Goal: Task Accomplishment & Management: Manage account settings

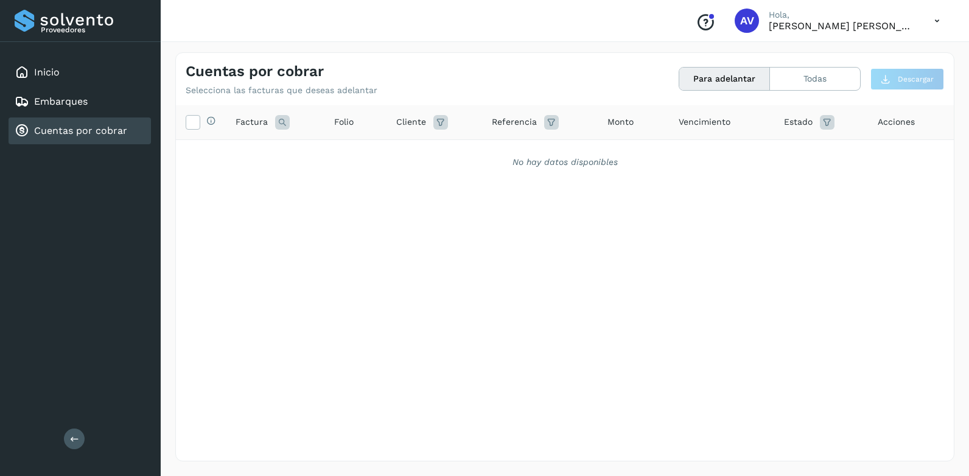
click at [120, 128] on link "Cuentas por cobrar" at bounding box center [80, 131] width 93 height 12
click at [57, 131] on link "Cuentas por cobrar" at bounding box center [80, 131] width 93 height 12
click at [60, 74] on div "Inicio" at bounding box center [80, 72] width 142 height 27
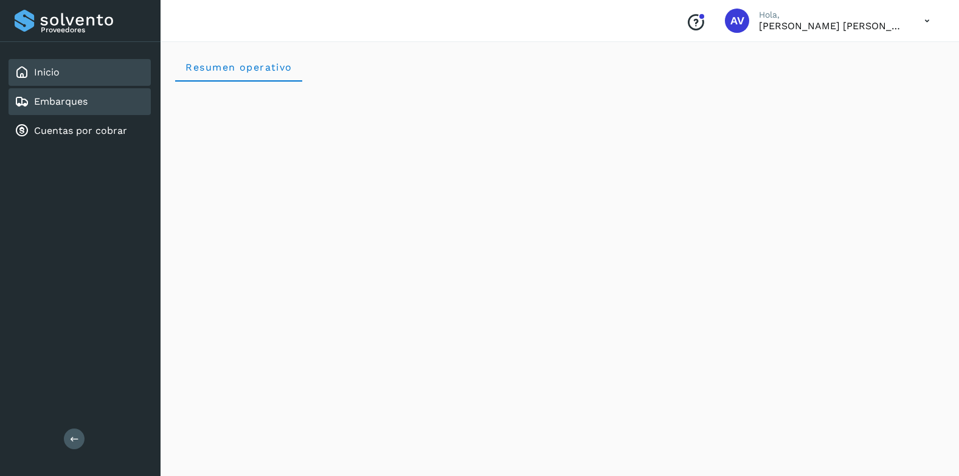
click at [54, 102] on link "Embarques" at bounding box center [61, 102] width 54 height 12
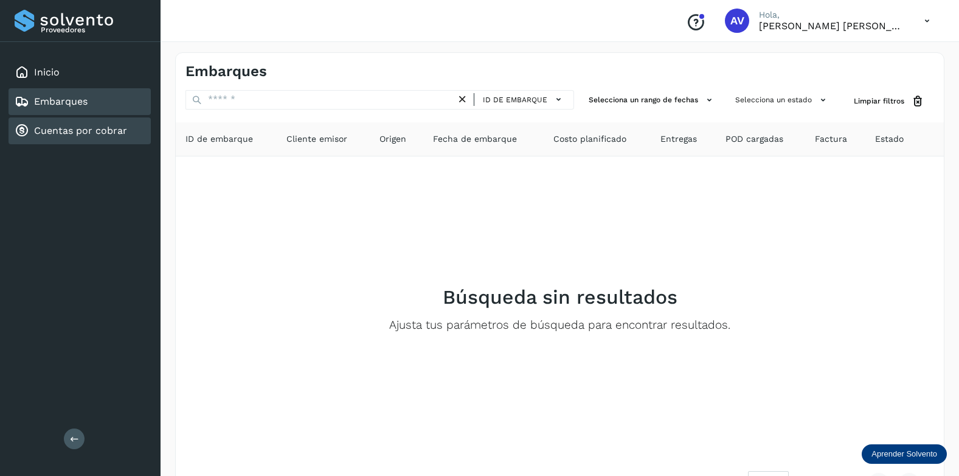
click at [68, 134] on link "Cuentas por cobrar" at bounding box center [80, 131] width 93 height 12
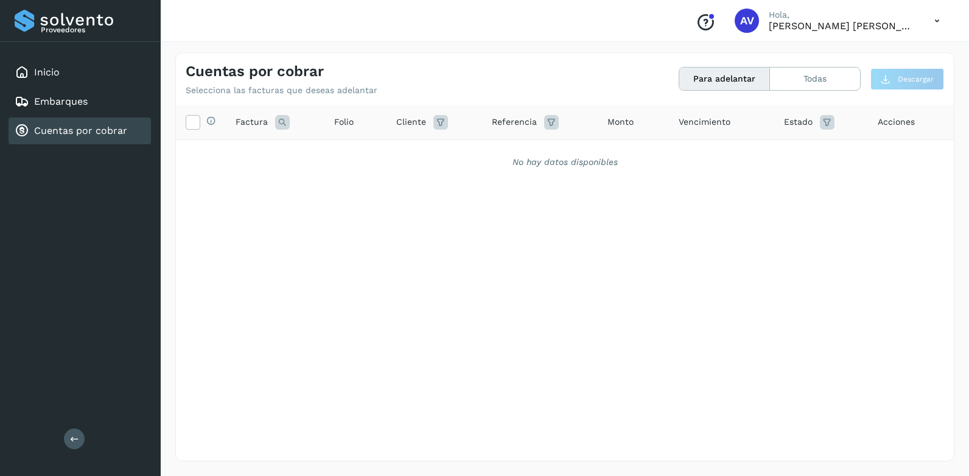
click at [467, 207] on div "Selecciona todas las facturas disponibles para adelanto Factura Folio Cliente R…" at bounding box center [565, 257] width 778 height 305
click at [347, 220] on div "Selecciona todas las facturas disponibles para adelanto Factura Folio Cliente R…" at bounding box center [565, 257] width 778 height 305
click at [78, 103] on link "Embarques" at bounding box center [61, 102] width 54 height 12
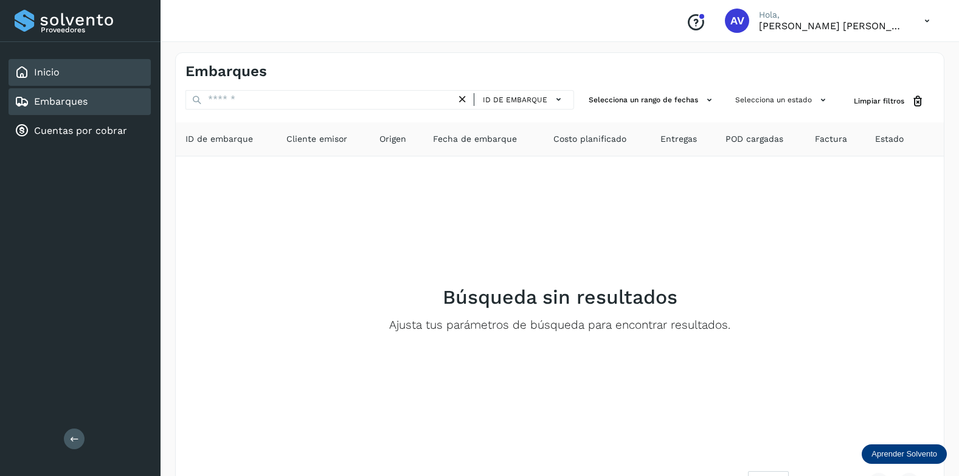
click at [30, 71] on div "Inicio" at bounding box center [37, 72] width 45 height 15
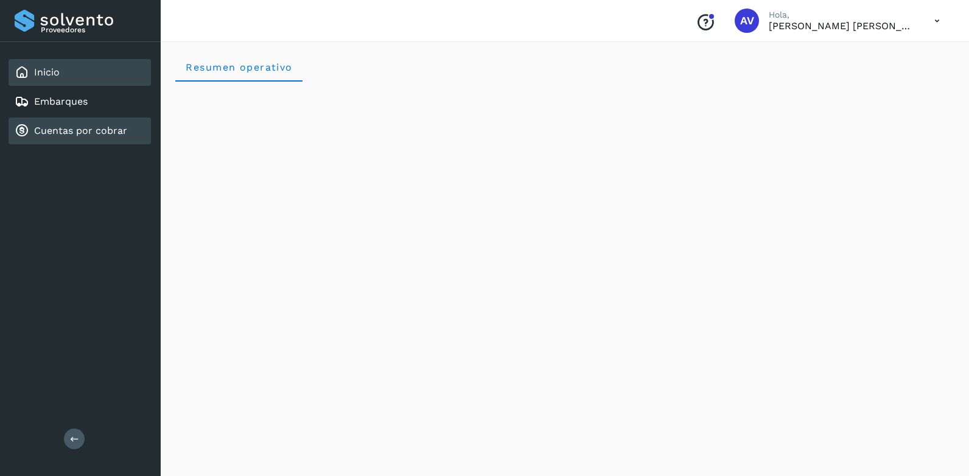
click at [18, 130] on icon at bounding box center [22, 131] width 15 height 15
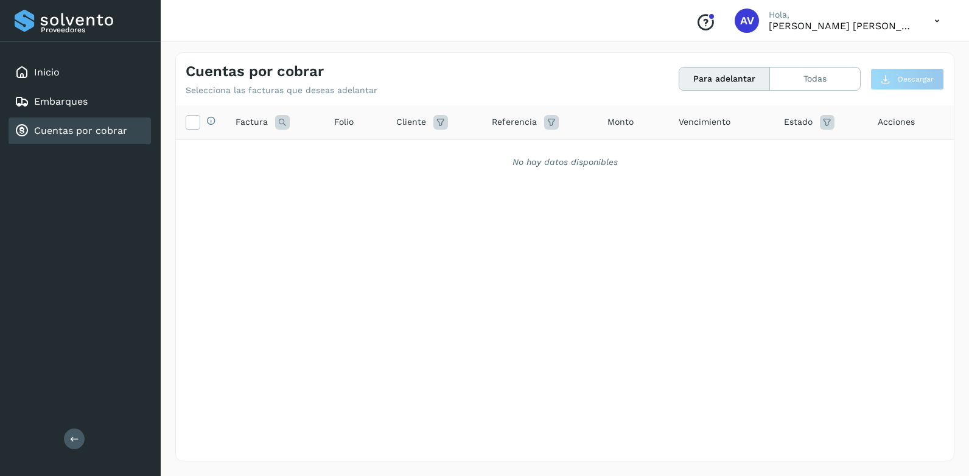
click at [733, 89] on button "Para adelantar" at bounding box center [724, 79] width 91 height 23
click at [793, 86] on button "Todas" at bounding box center [815, 79] width 90 height 23
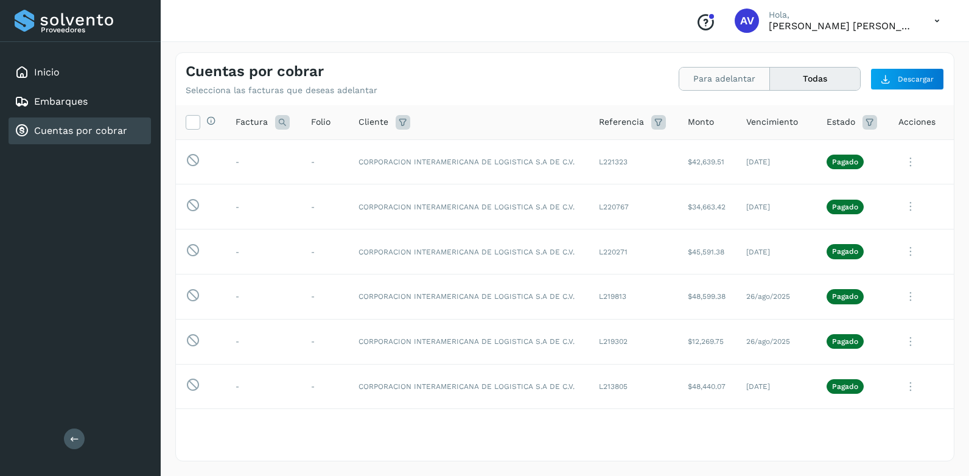
click at [700, 81] on button "Para adelantar" at bounding box center [724, 79] width 91 height 23
